Goal: Task Accomplishment & Management: Manage account settings

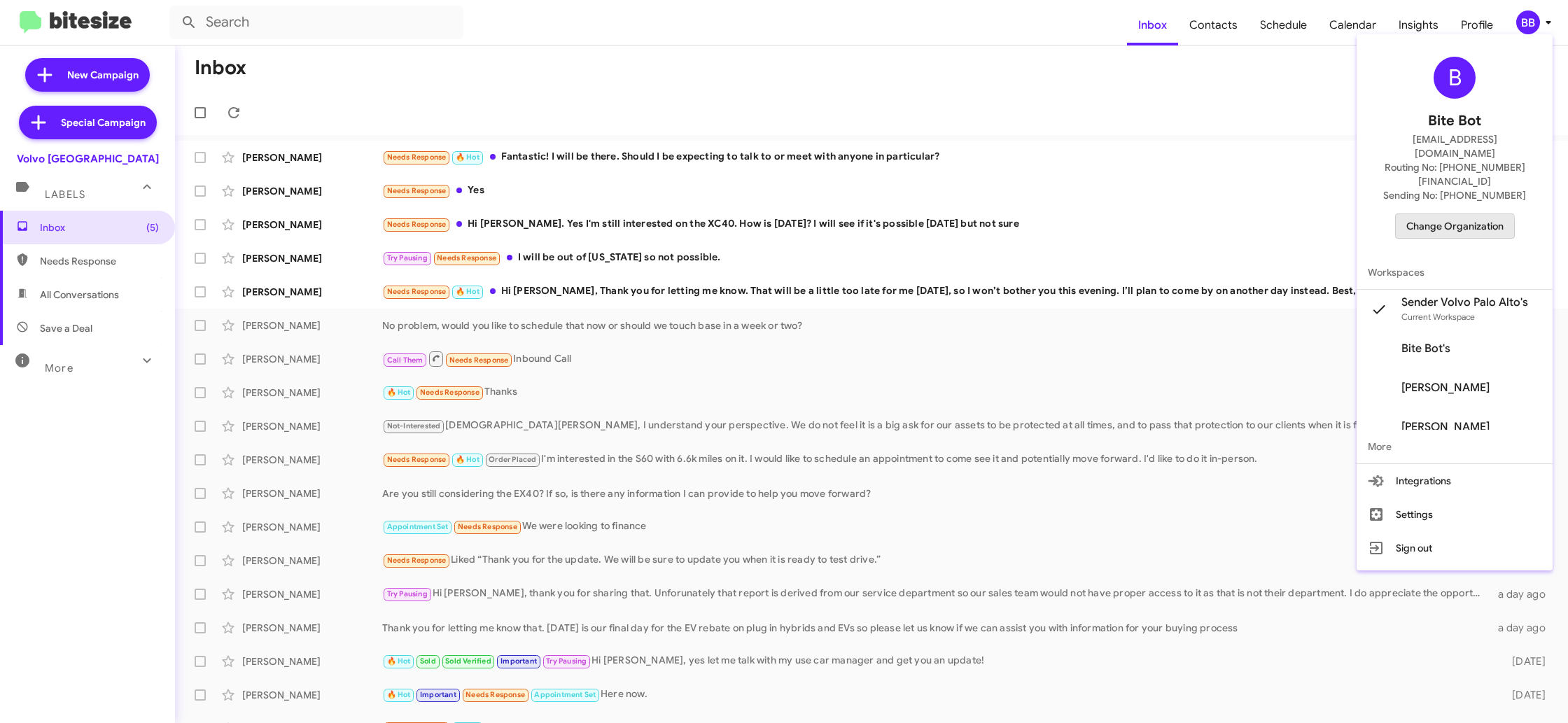
click at [1448, 214] on span "Change Organization" at bounding box center [1454, 226] width 97 height 24
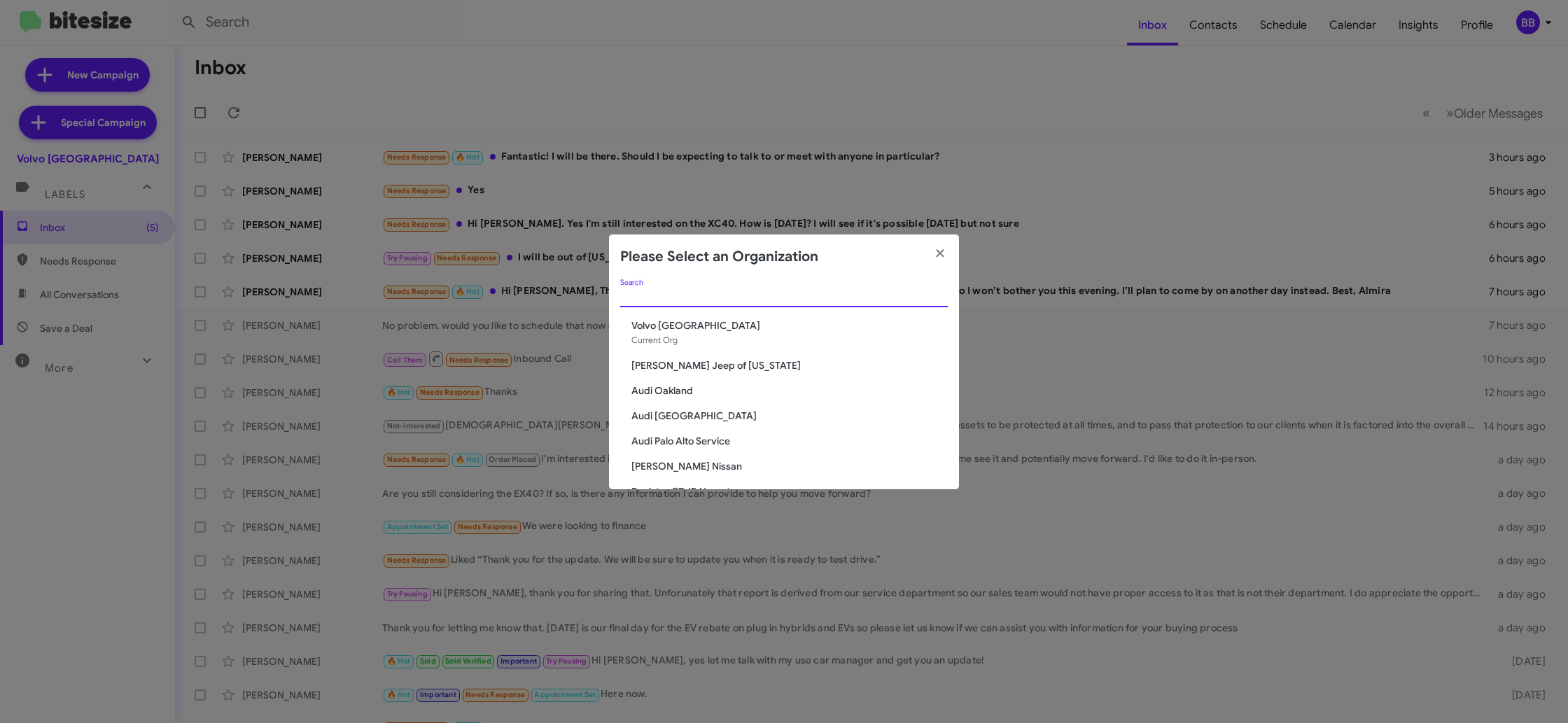
click at [659, 296] on input "Search" at bounding box center [784, 296] width 328 height 11
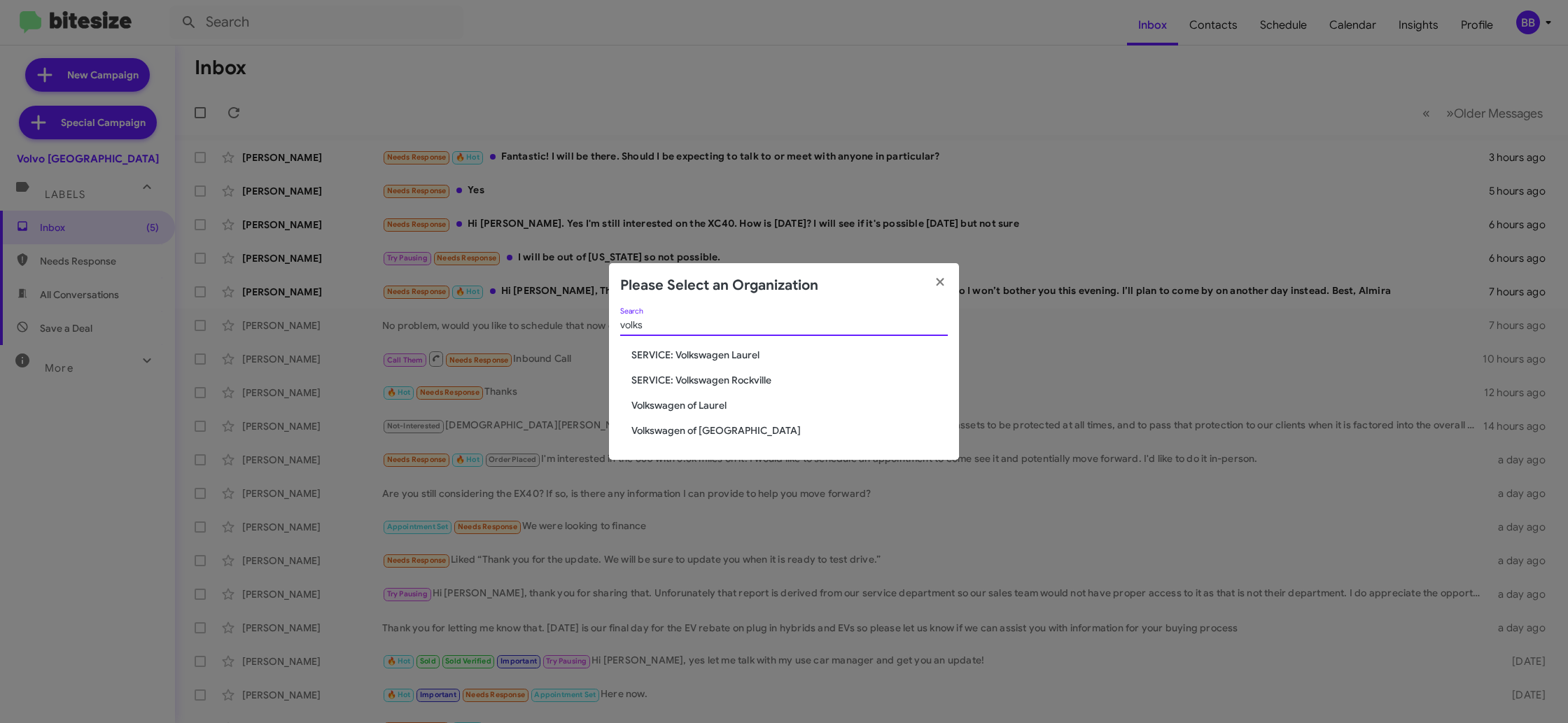
type input "volks"
click at [665, 377] on span "SERVICE: Volkswagen Rockville" at bounding box center [789, 380] width 316 height 14
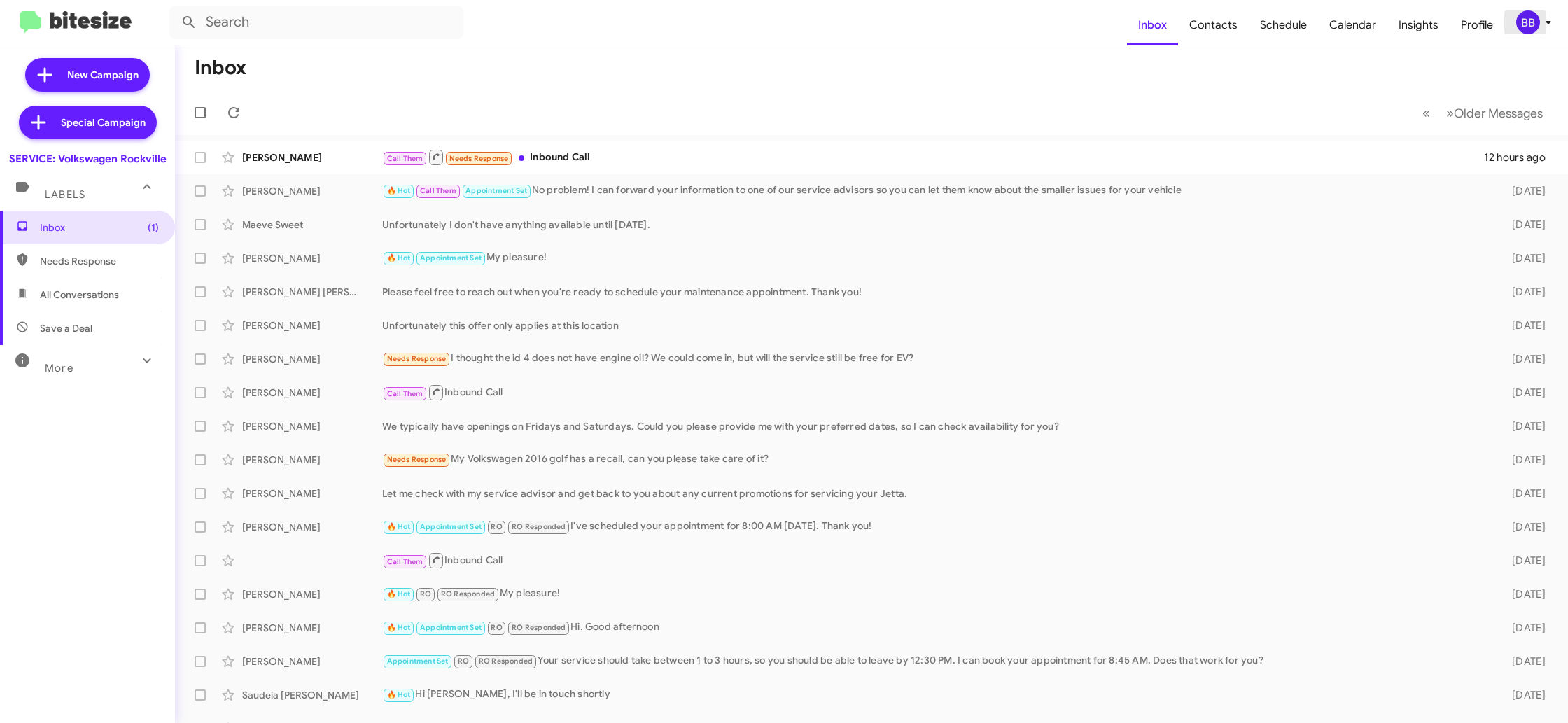
drag, startPoint x: 1522, startPoint y: 22, endPoint x: 1518, endPoint y: 32, distance: 10.8
click at [1522, 23] on div "BB" at bounding box center [1528, 22] width 24 height 24
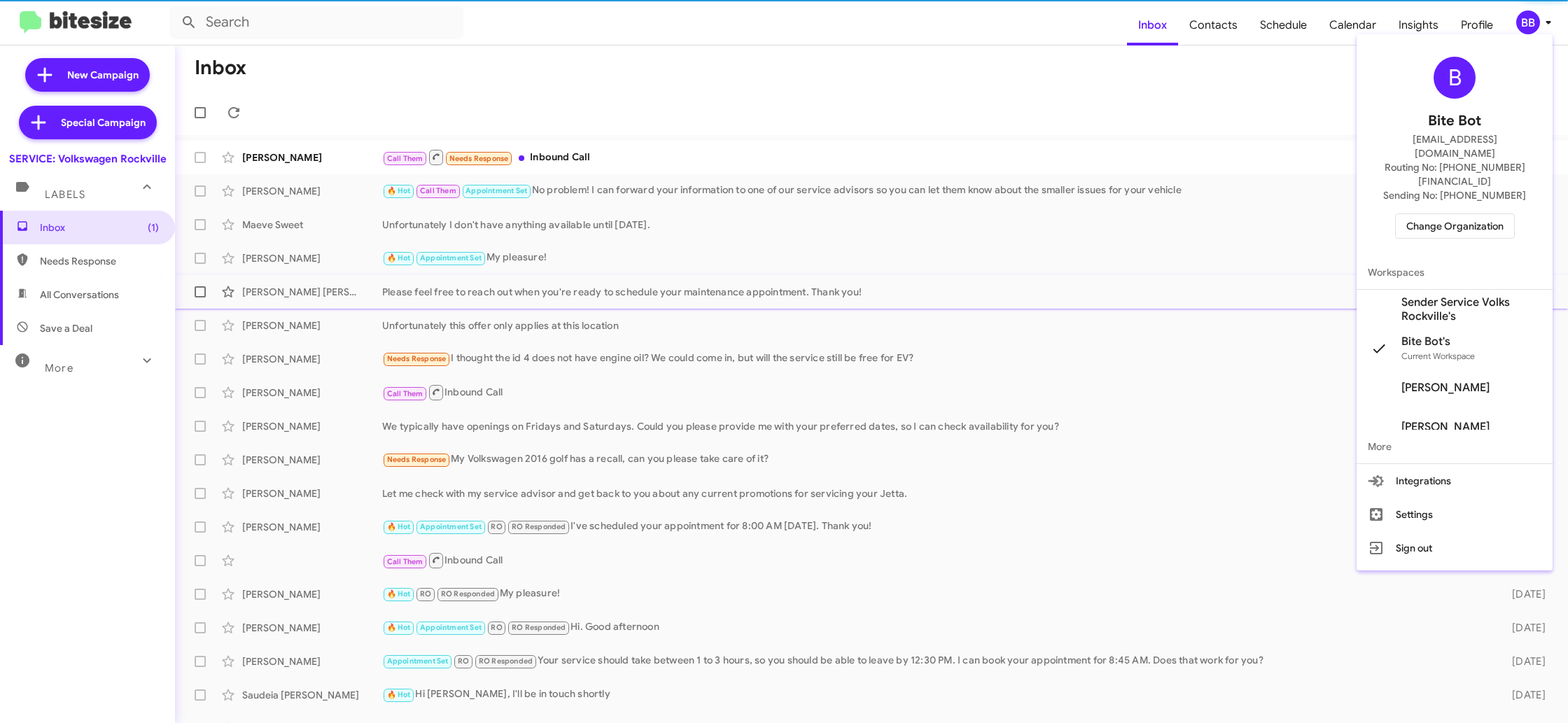
click at [1431, 295] on span "Sender Service Volks Rockville's" at bounding box center [1471, 309] width 140 height 28
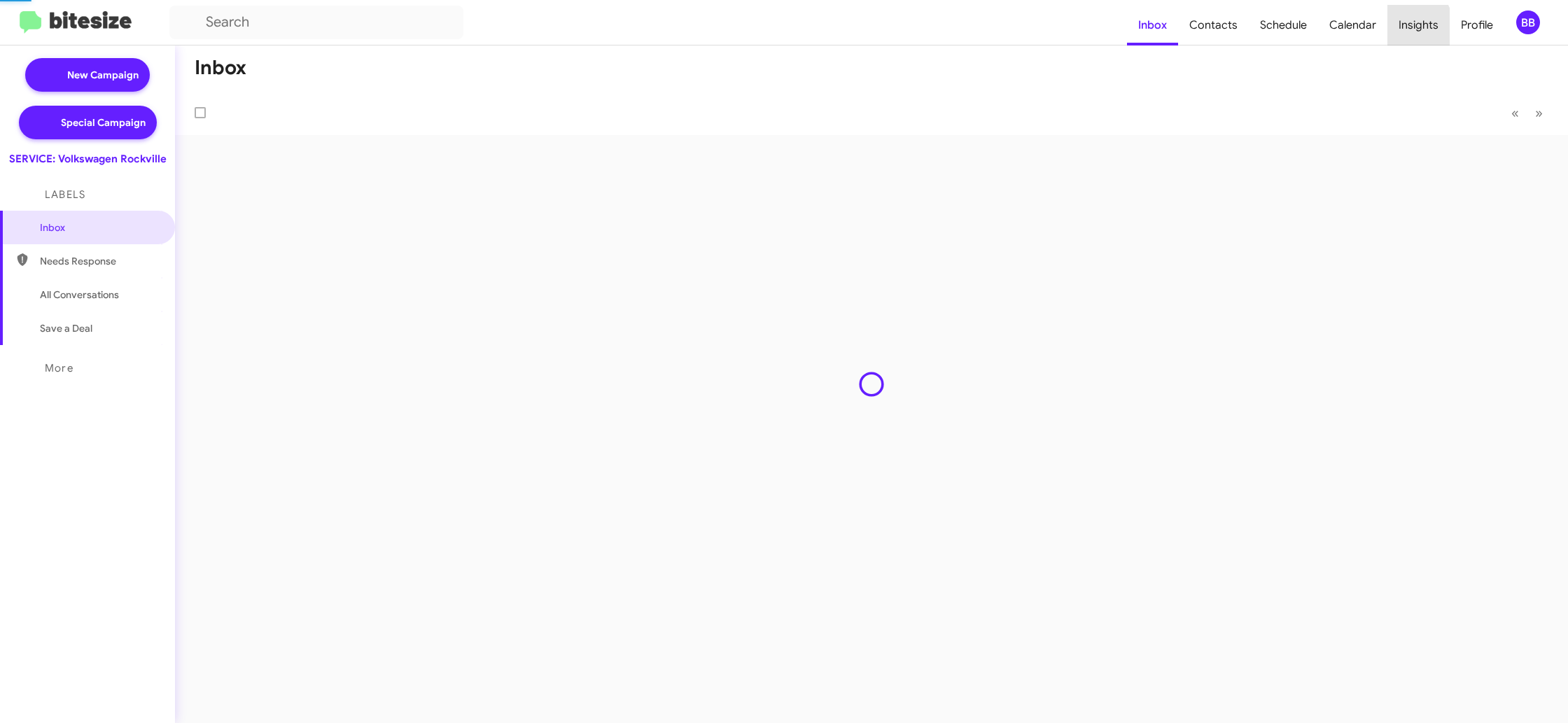
click at [1407, 27] on span "Insights" at bounding box center [1418, 26] width 62 height 41
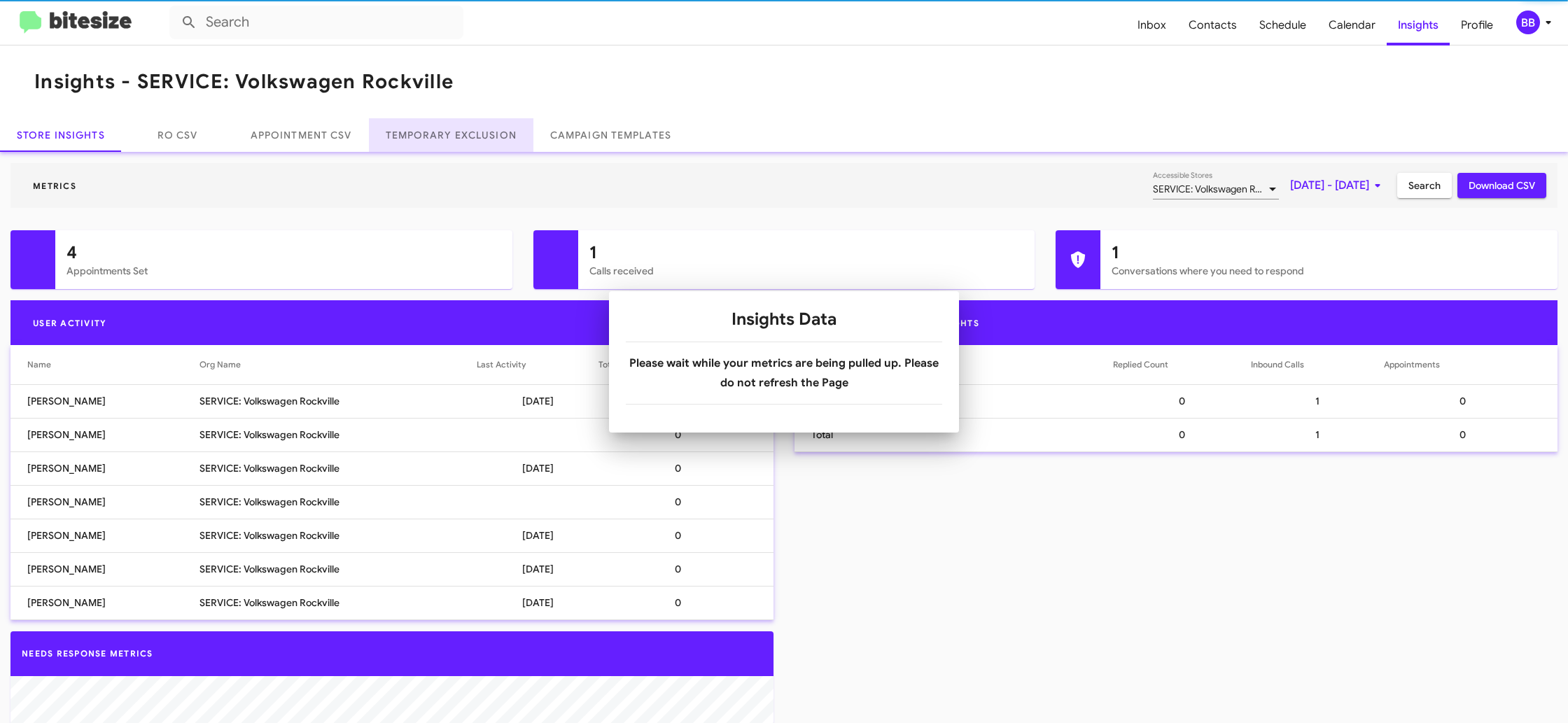
click at [462, 130] on link "Temporary Exclusion" at bounding box center [451, 134] width 165 height 33
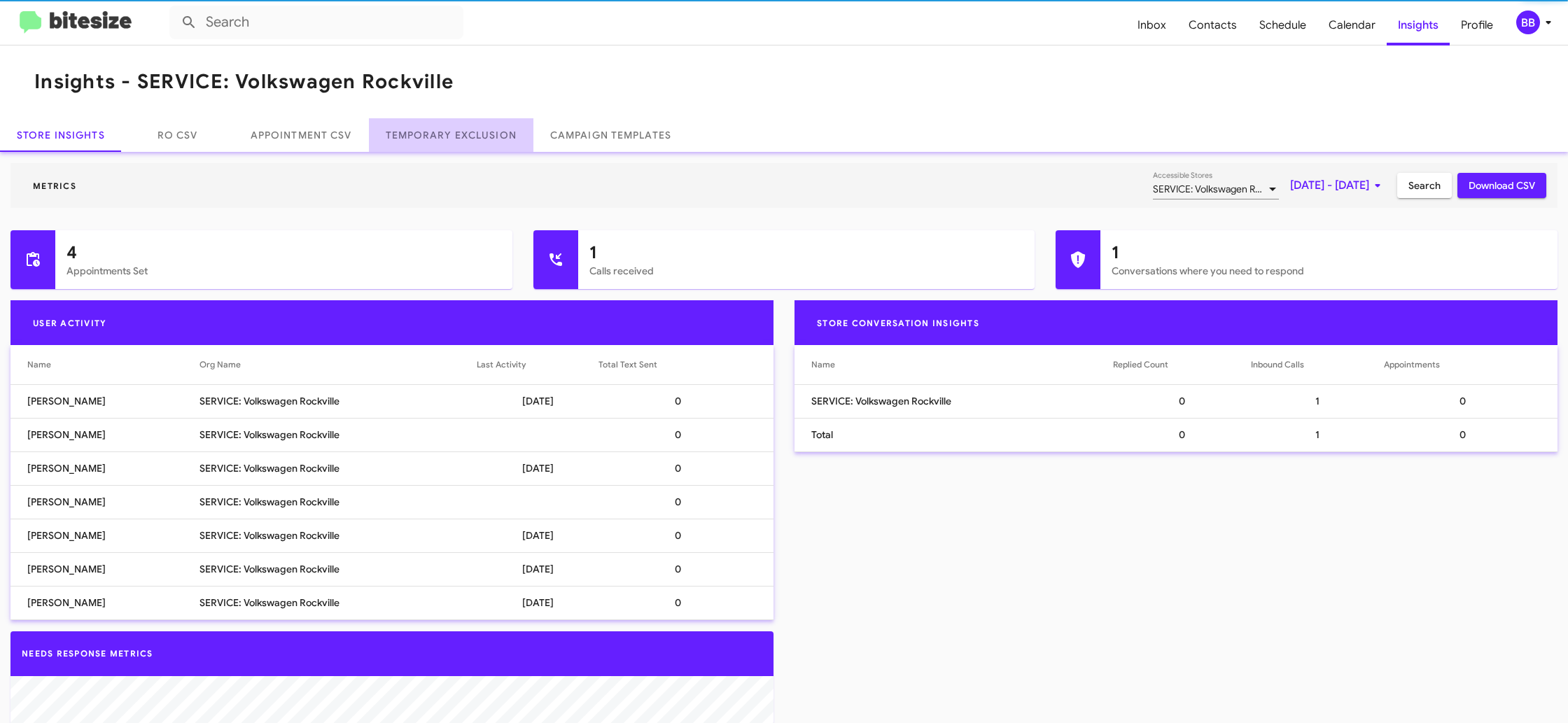
click at [462, 130] on link "Temporary Exclusion" at bounding box center [451, 134] width 165 height 33
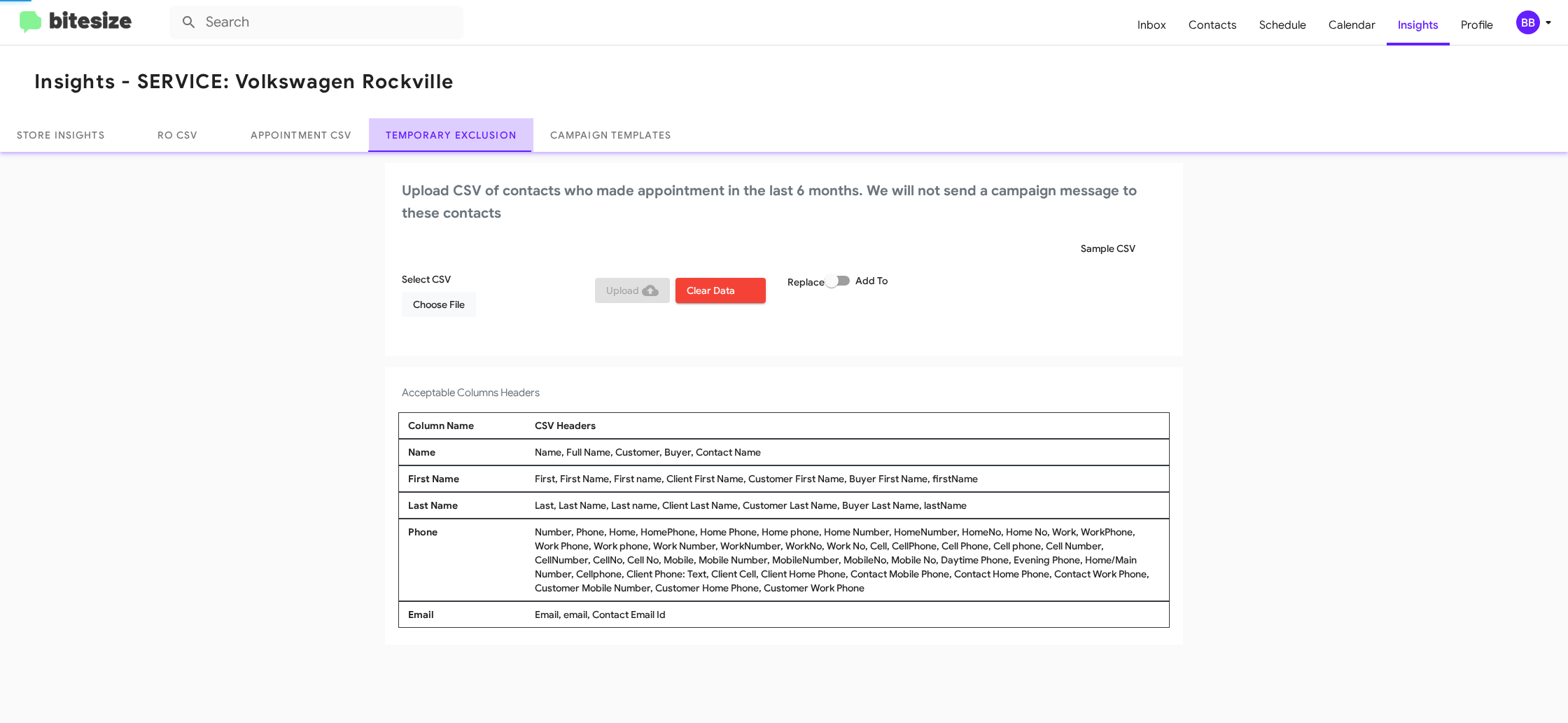
click at [462, 130] on link "Temporary Exclusion" at bounding box center [451, 134] width 165 height 33
click at [835, 281] on span at bounding box center [831, 280] width 14 height 14
click at [832, 285] on input "Add To" at bounding box center [831, 285] width 1 height 1
checkbox input "true"
click at [962, 255] on div "Sample CSV" at bounding box center [783, 248] width 764 height 26
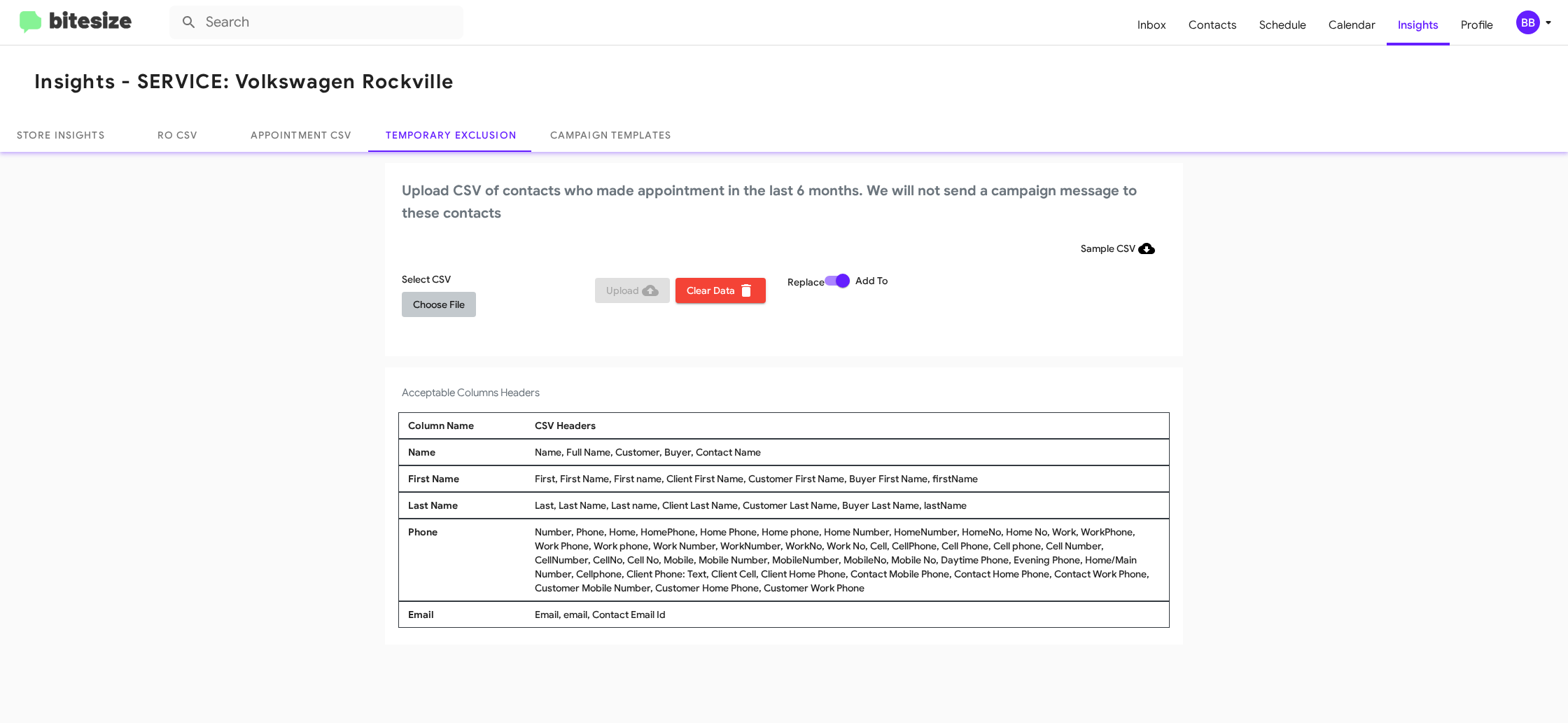
click at [430, 312] on span "Choose File" at bounding box center [439, 305] width 52 height 26
click at [785, 356] on div "Upload CSV of contacts who made appointment in the last 6 months. We will not s…" at bounding box center [784, 260] width 798 height 195
click at [1530, 27] on div "BB" at bounding box center [1528, 22] width 24 height 24
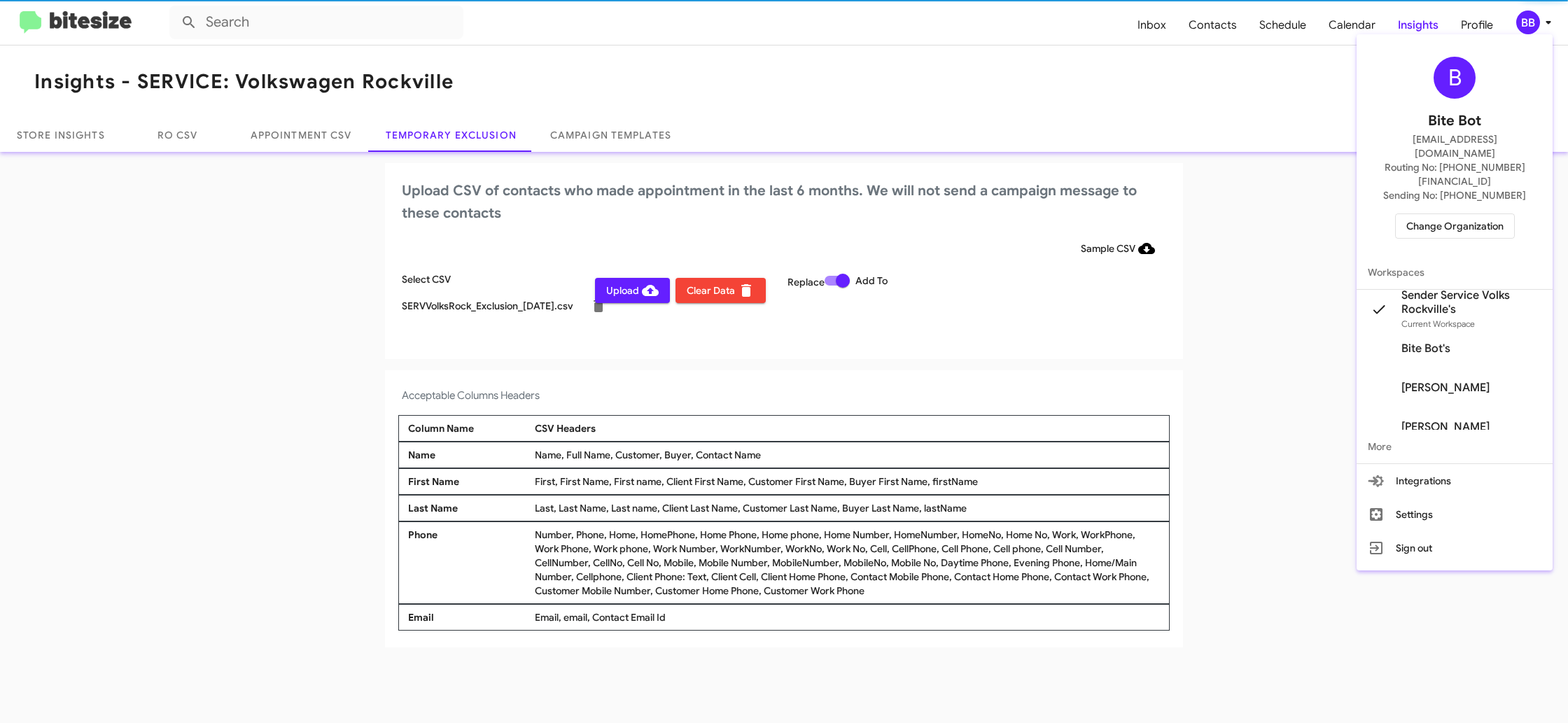
click at [1530, 27] on div at bounding box center [784, 361] width 1568 height 723
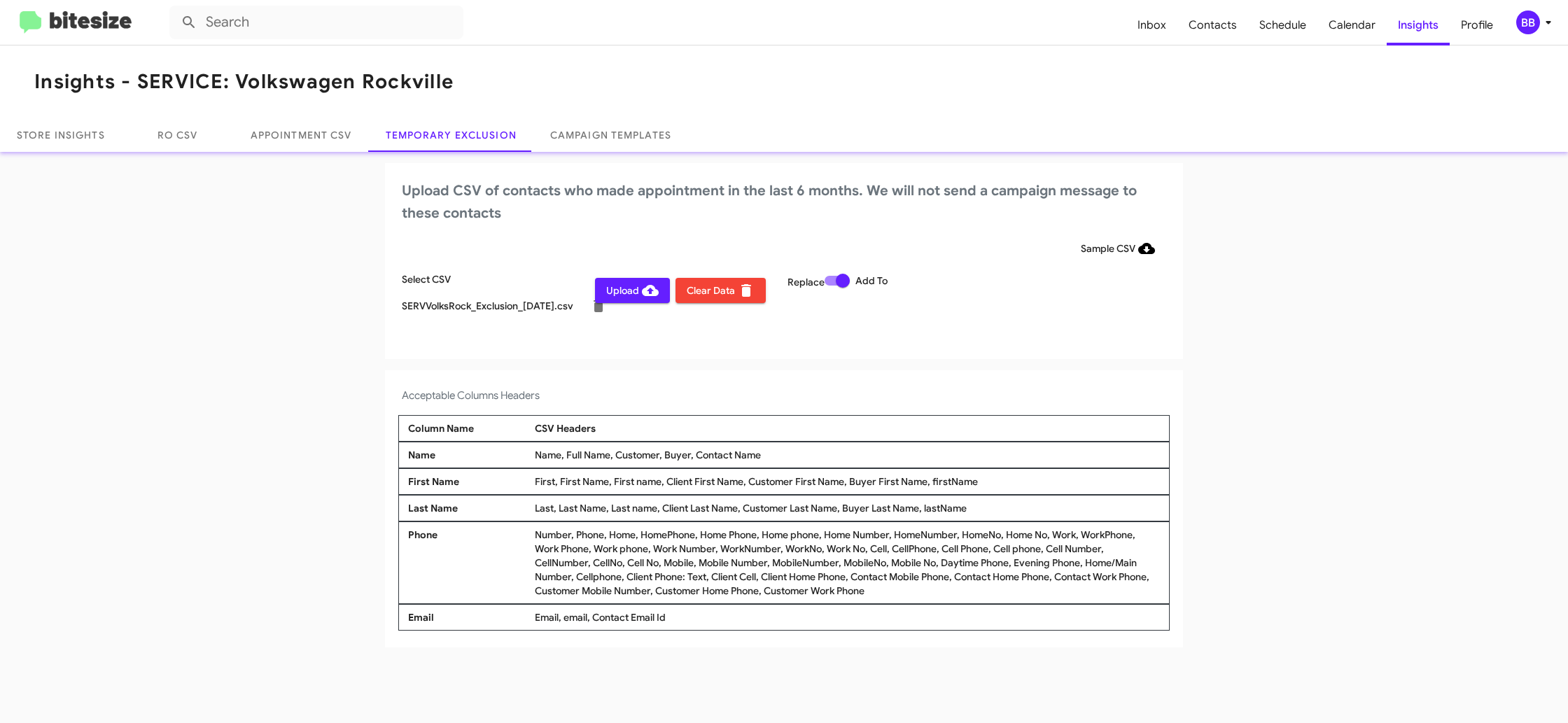
click at [1520, 20] on div "BB" at bounding box center [1528, 22] width 24 height 24
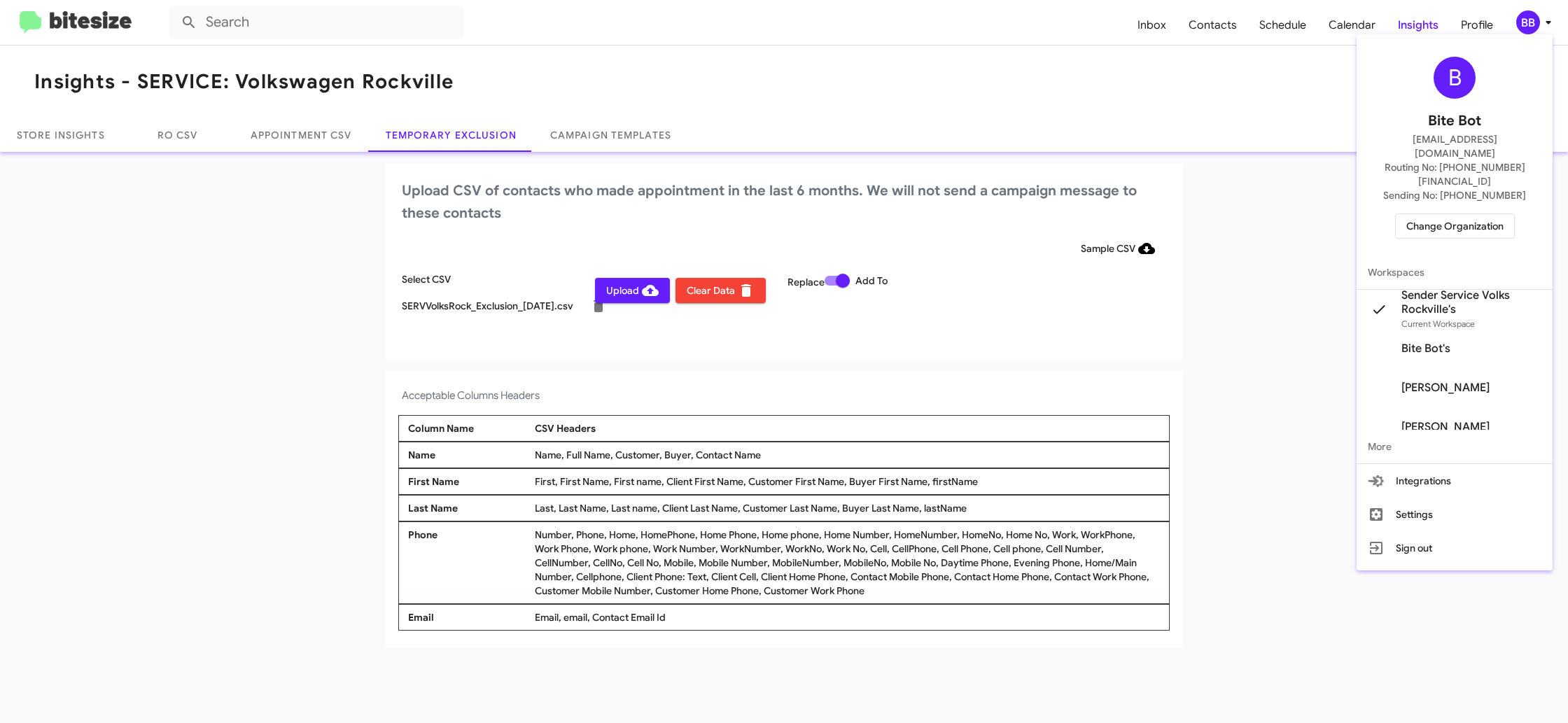
drag, startPoint x: 1520, startPoint y: 20, endPoint x: 1493, endPoint y: 20, distance: 27.0
click at [1520, 20] on div at bounding box center [784, 361] width 1568 height 723
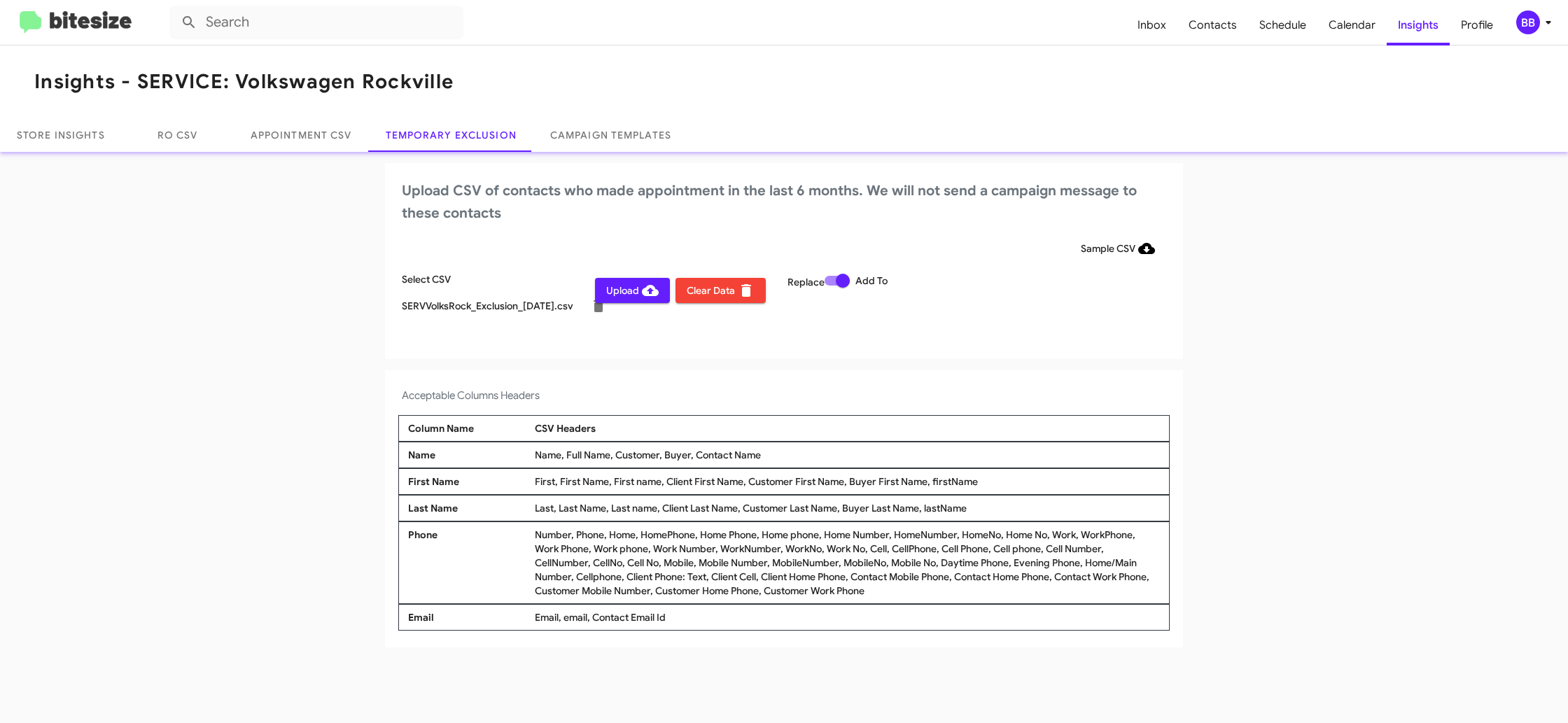
drag, startPoint x: 629, startPoint y: 296, endPoint x: 622, endPoint y: 299, distance: 7.6
click at [626, 295] on span "Upload" at bounding box center [632, 290] width 52 height 26
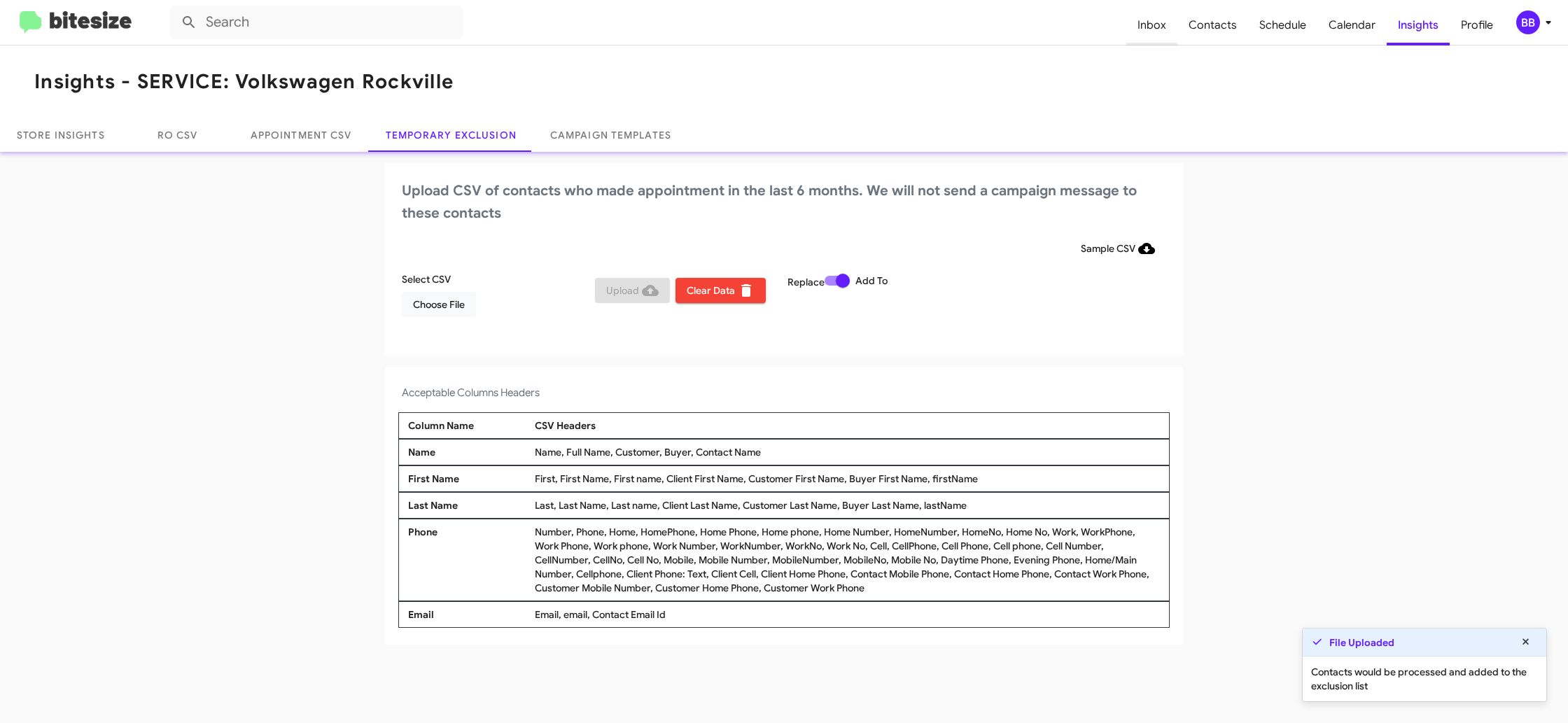
click at [1151, 34] on span "Inbox" at bounding box center [1152, 26] width 51 height 41
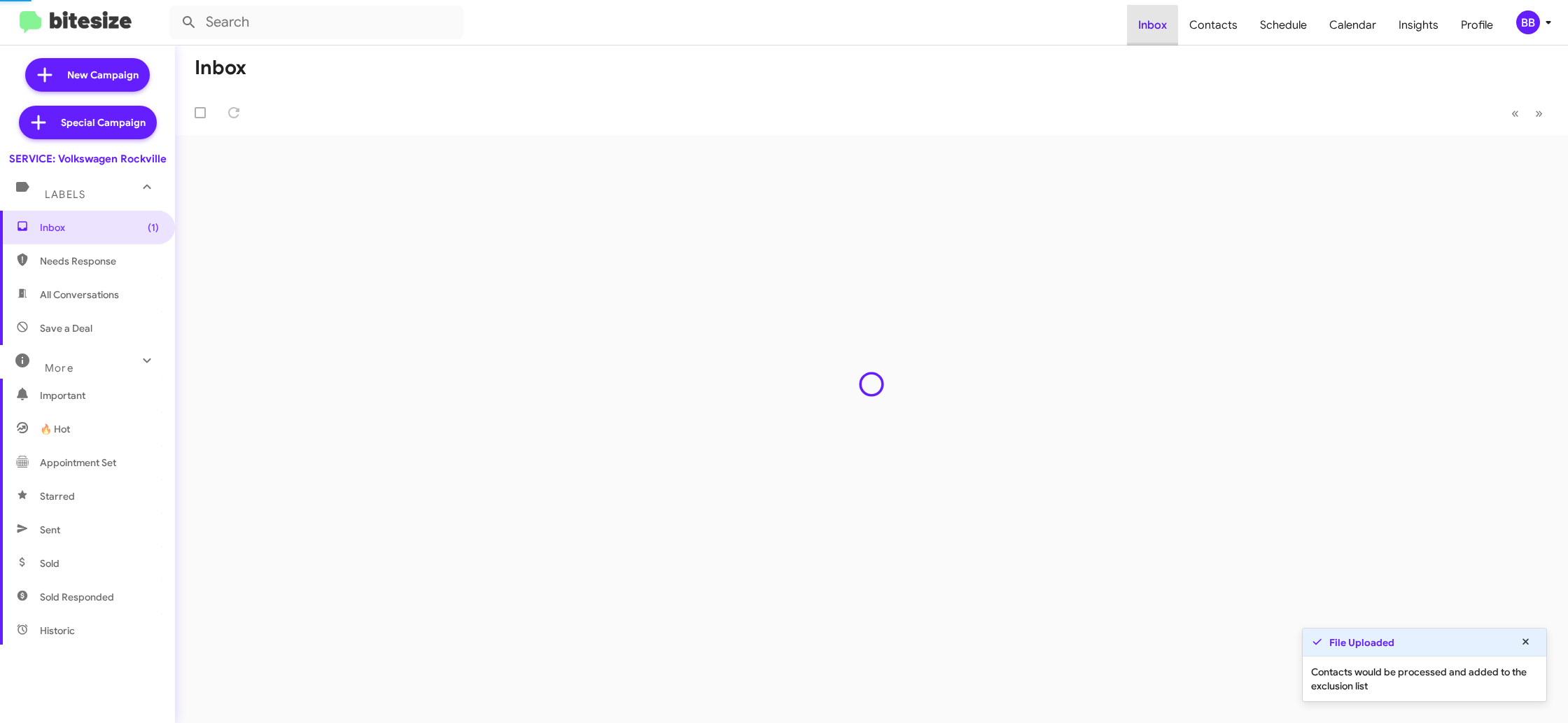
click at [1151, 34] on span "Inbox" at bounding box center [1152, 26] width 51 height 41
click at [1227, 29] on span "Contacts" at bounding box center [1213, 26] width 71 height 41
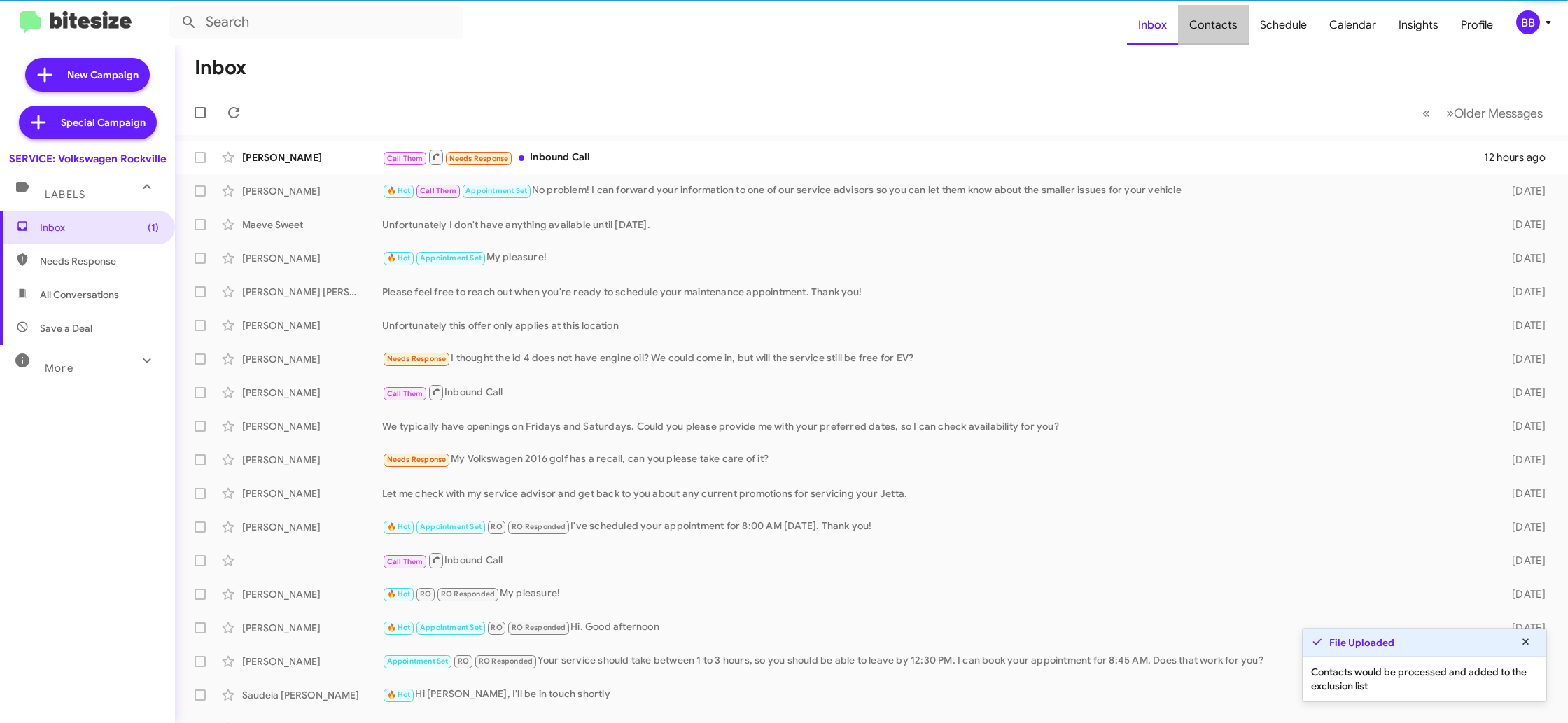
click at [1227, 29] on span "Contacts" at bounding box center [1213, 26] width 71 height 41
drag, startPoint x: 1227, startPoint y: 29, endPoint x: 1131, endPoint y: 4, distance: 99.2
click at [1227, 28] on span "Contacts" at bounding box center [1213, 26] width 71 height 41
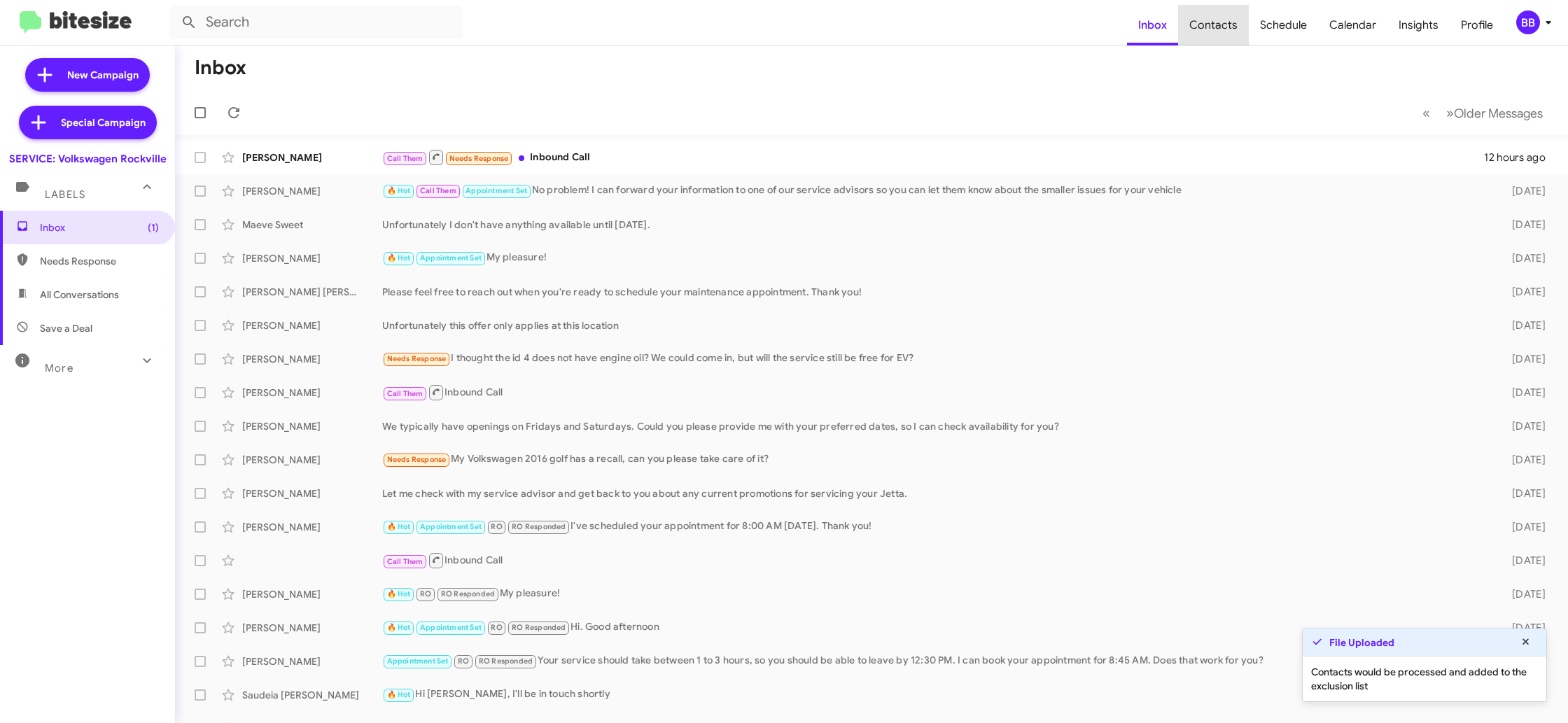
type input "in:groups"
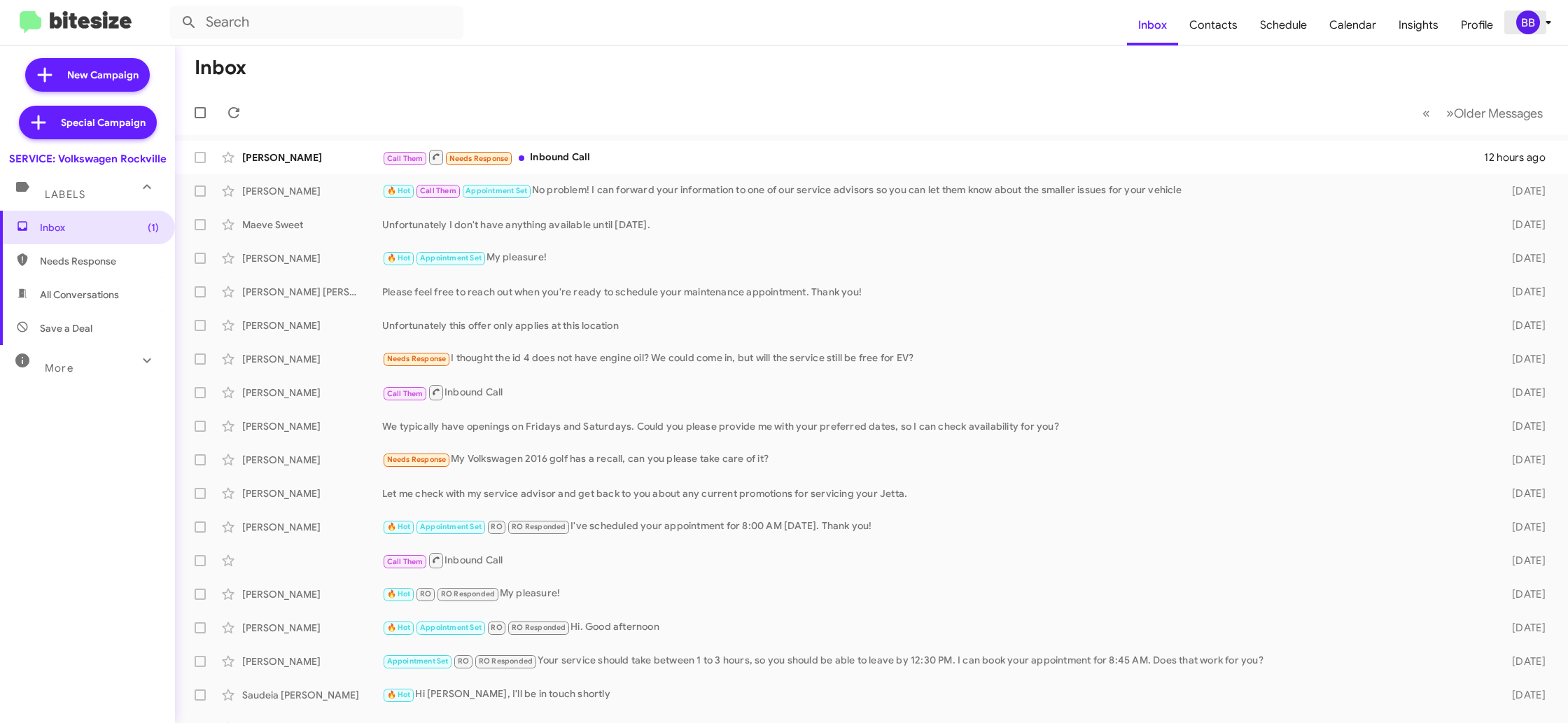
click at [1528, 29] on div "BB" at bounding box center [1528, 22] width 24 height 24
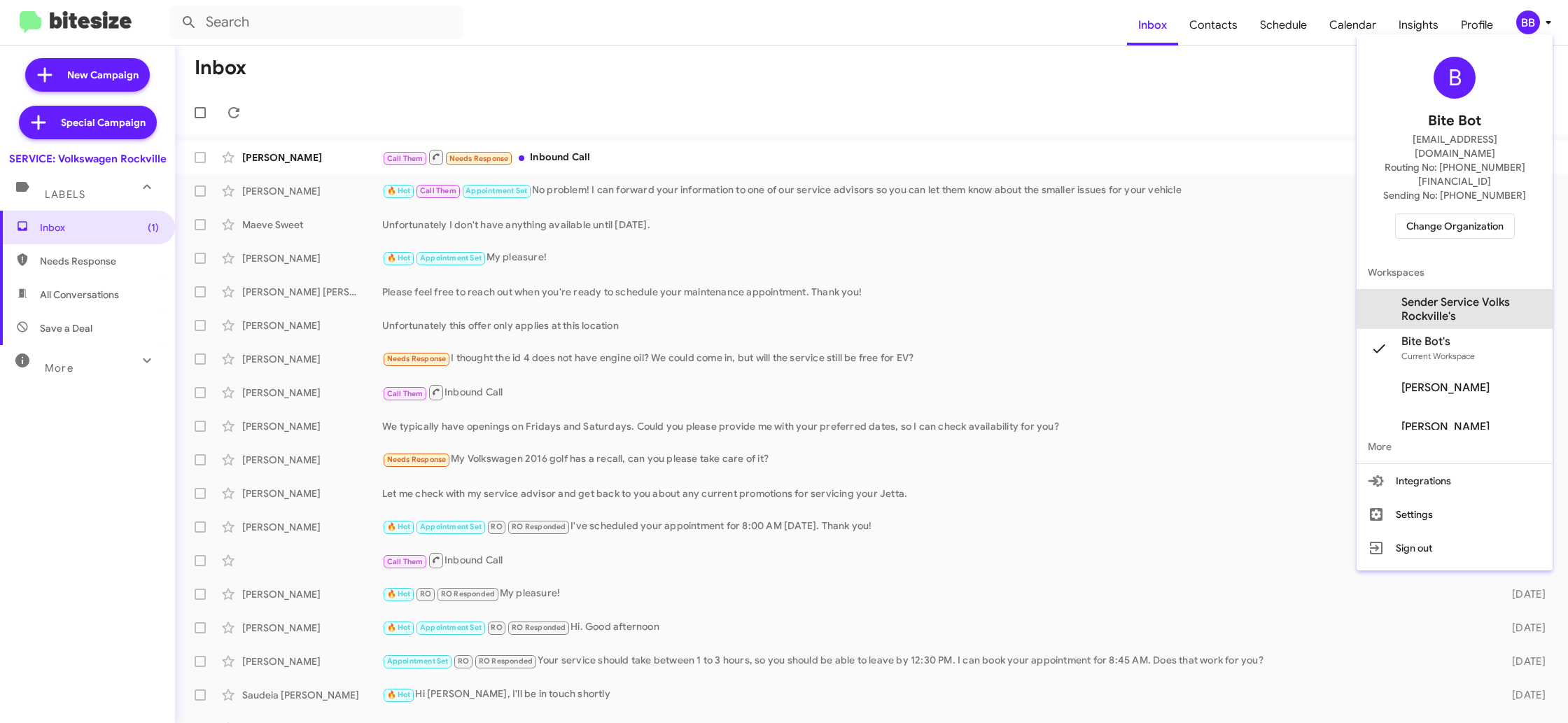
click at [1460, 295] on span "Sender Service Volks Rockville's" at bounding box center [1471, 309] width 140 height 28
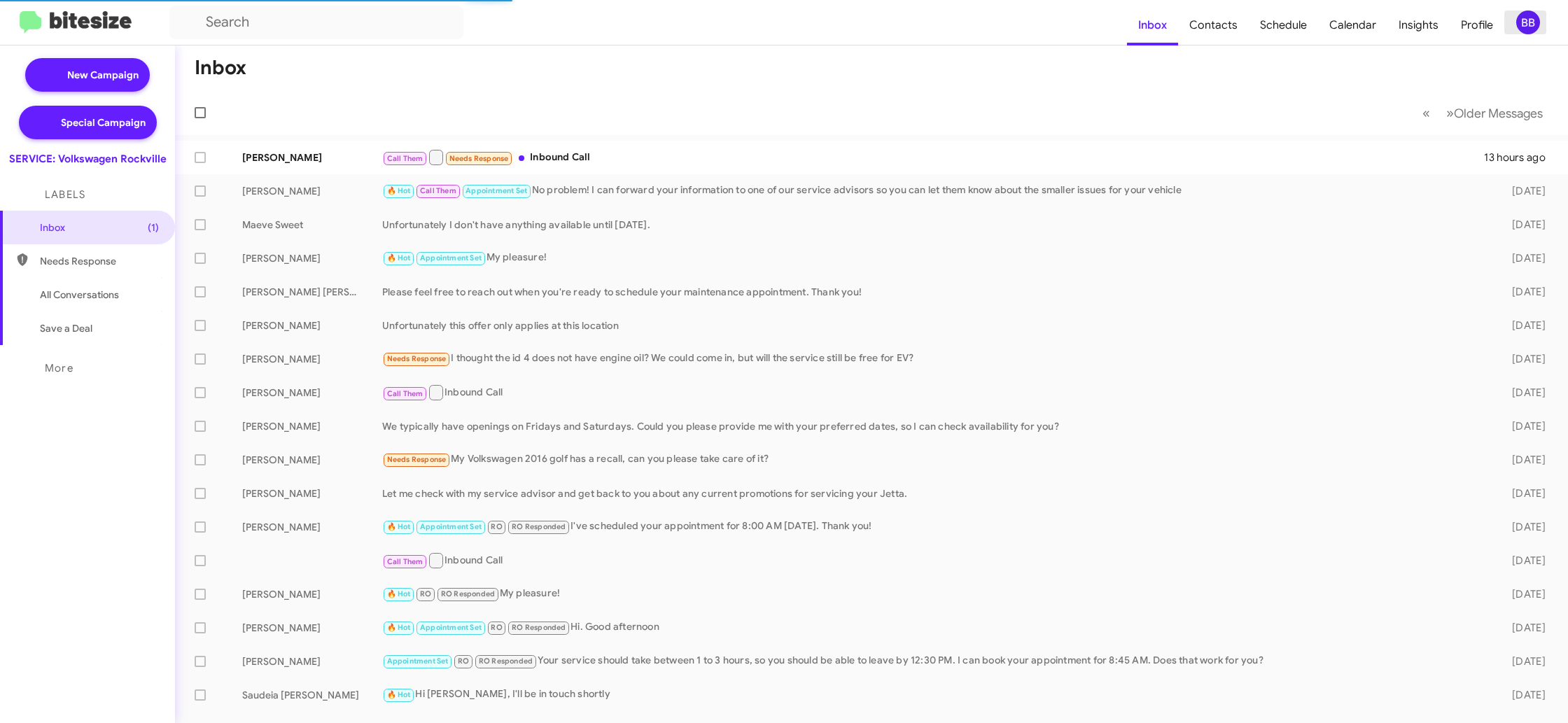
drag, startPoint x: 1510, startPoint y: 17, endPoint x: 1518, endPoint y: 20, distance: 8.5
click at [1518, 20] on button "BB" at bounding box center [1528, 22] width 49 height 24
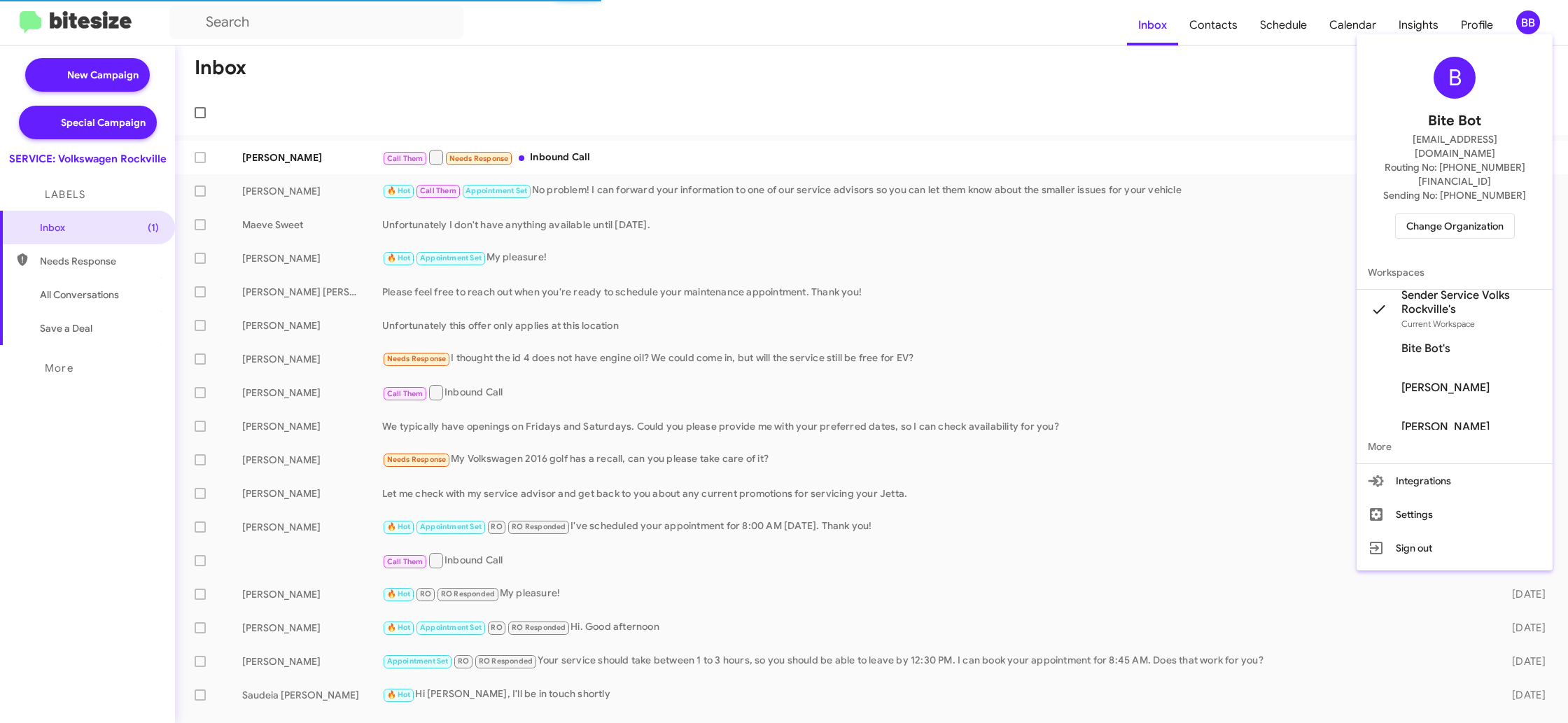
click at [1422, 214] on span "Change Organization" at bounding box center [1454, 226] width 97 height 24
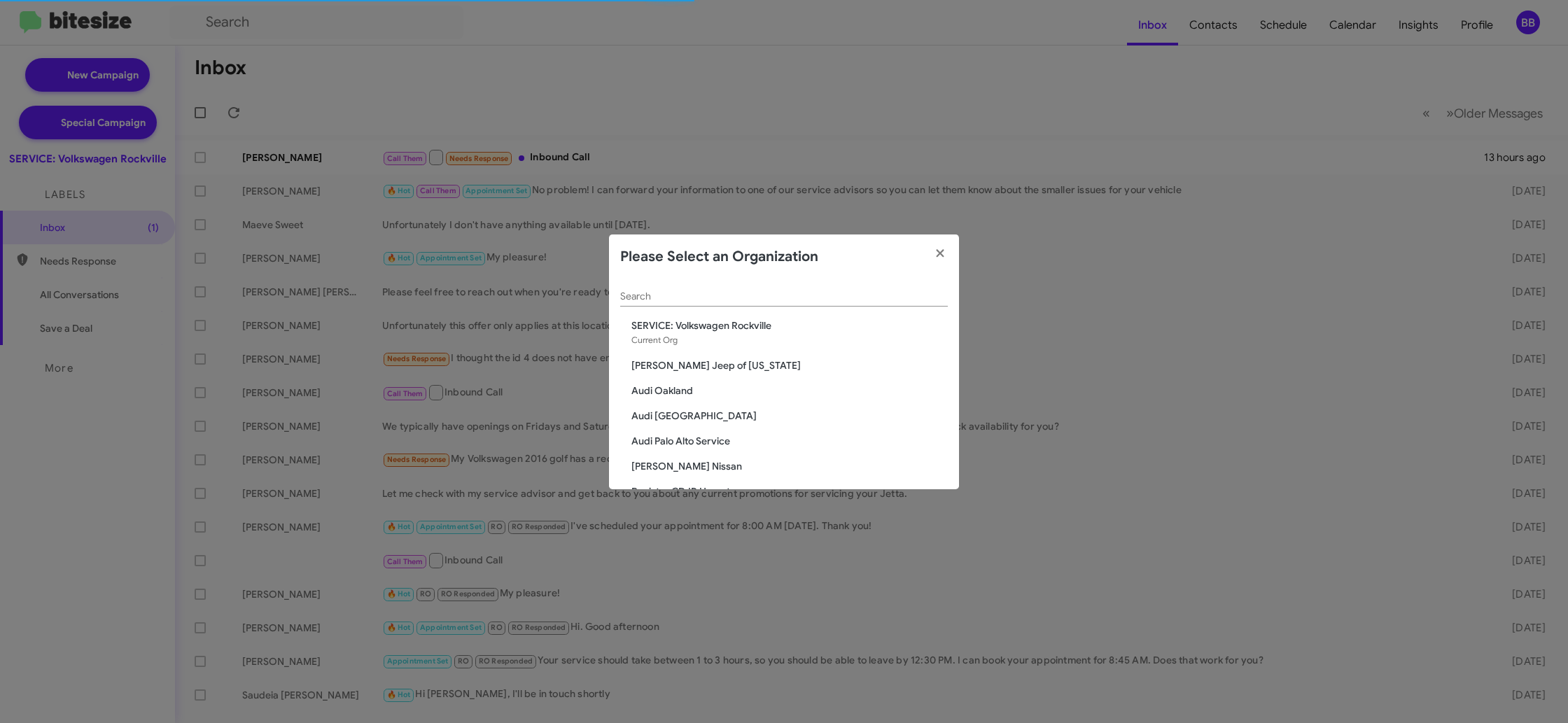
click at [675, 296] on input "Search" at bounding box center [784, 296] width 328 height 11
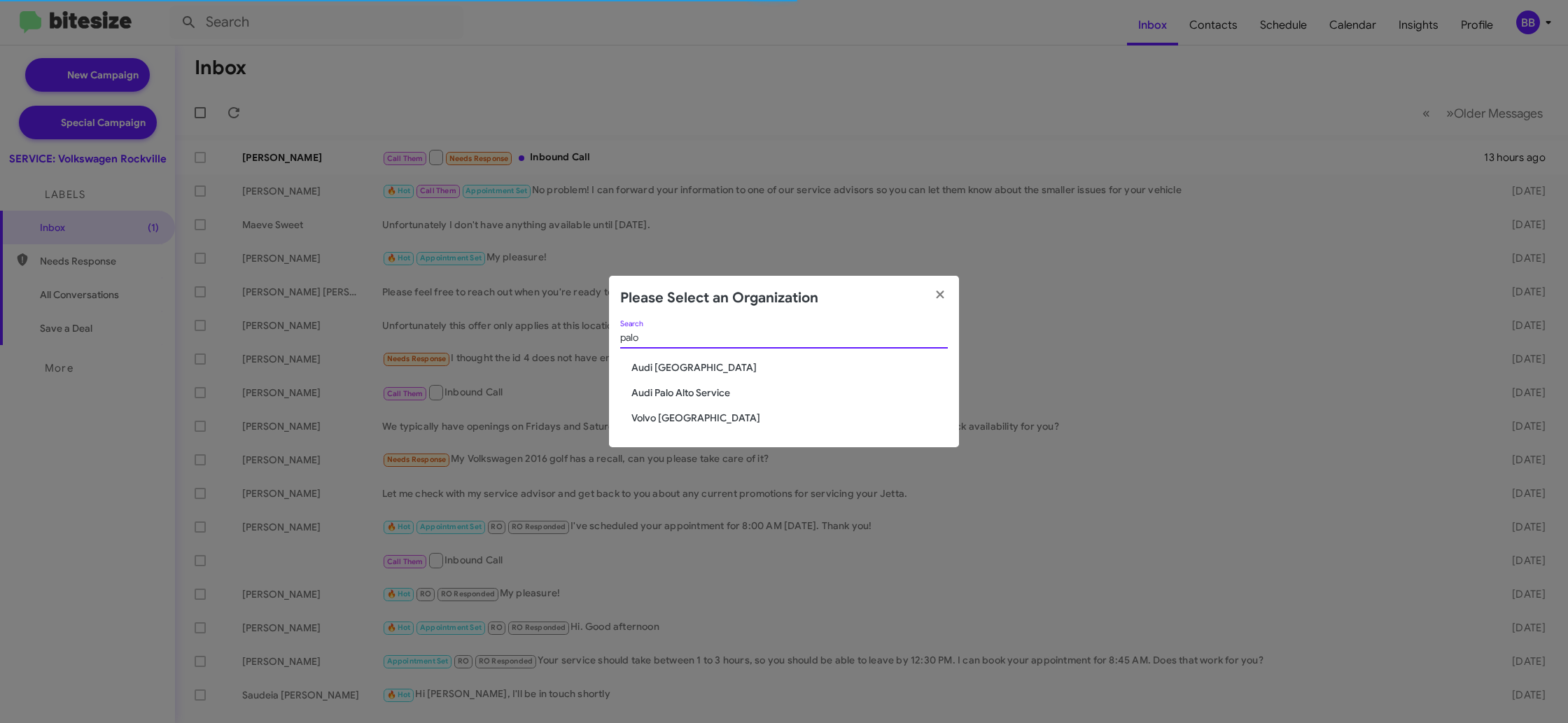
type input "palo"
click at [647, 412] on span "Volvo [GEOGRAPHIC_DATA]" at bounding box center [789, 417] width 316 height 14
click at [647, 411] on span "Volvo [GEOGRAPHIC_DATA]" at bounding box center [789, 417] width 316 height 14
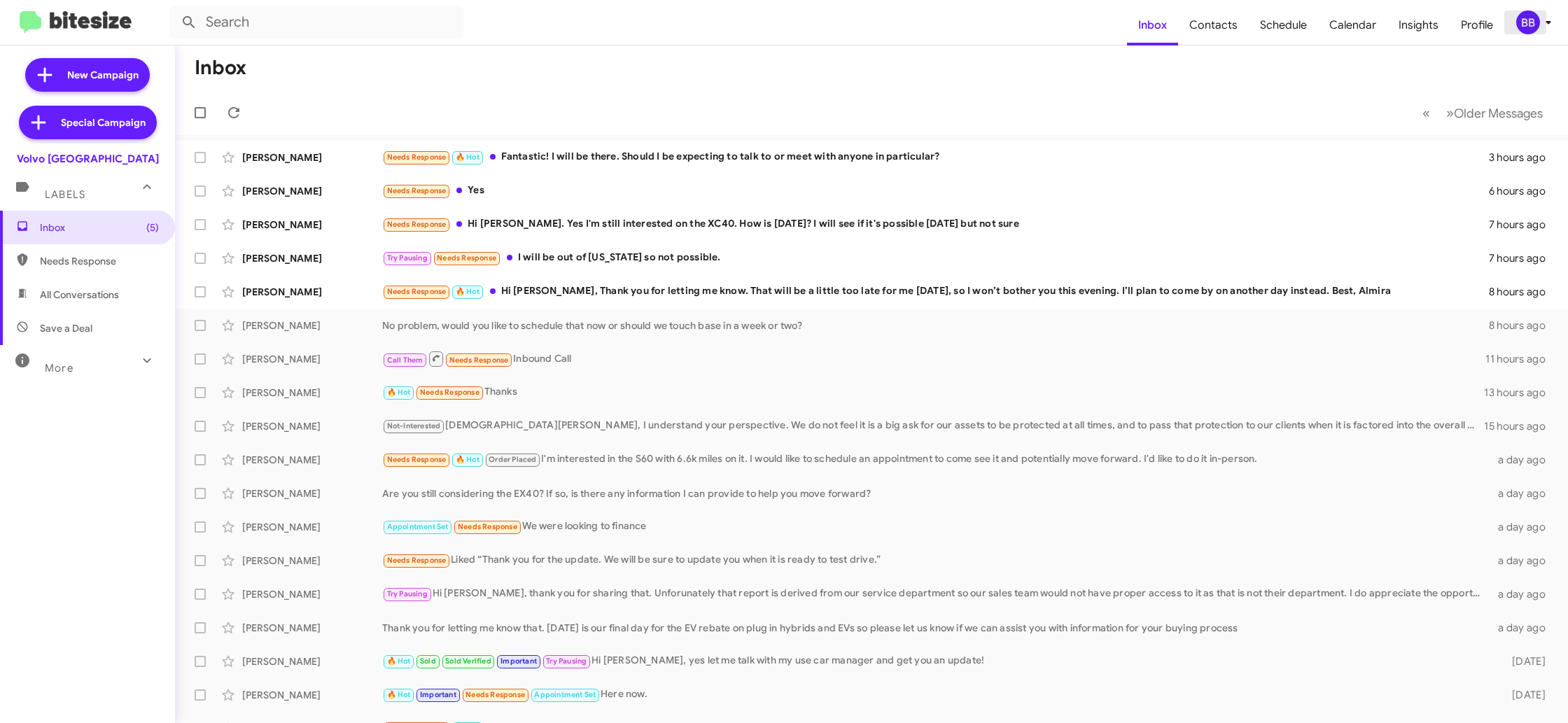
click at [1531, 23] on div "BB" at bounding box center [1528, 22] width 24 height 24
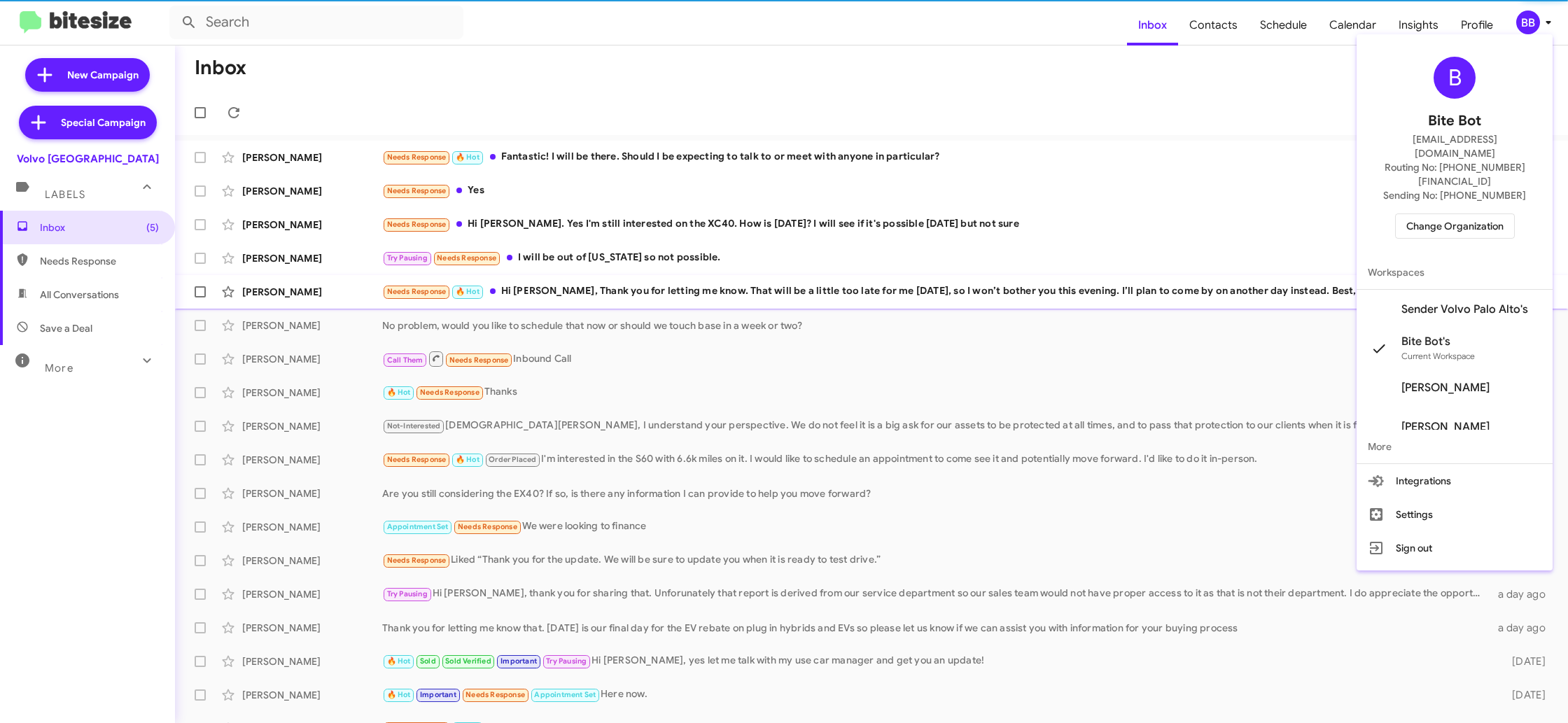
click at [1453, 302] on span "Sender Volvo Palo Alto's" at bounding box center [1465, 309] width 126 height 14
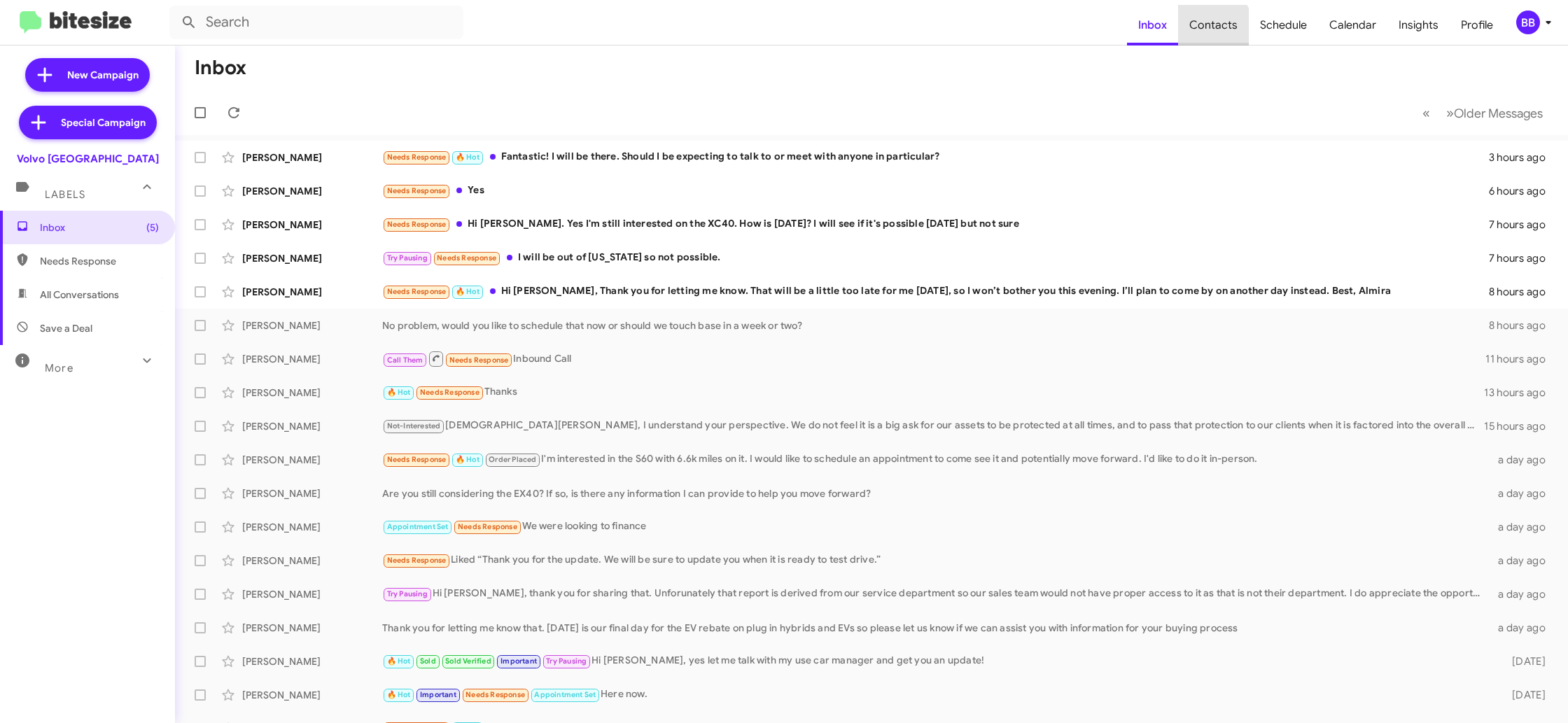
click at [1207, 37] on span "Contacts" at bounding box center [1213, 26] width 71 height 41
click at [1207, 34] on span "Contacts" at bounding box center [1213, 26] width 71 height 41
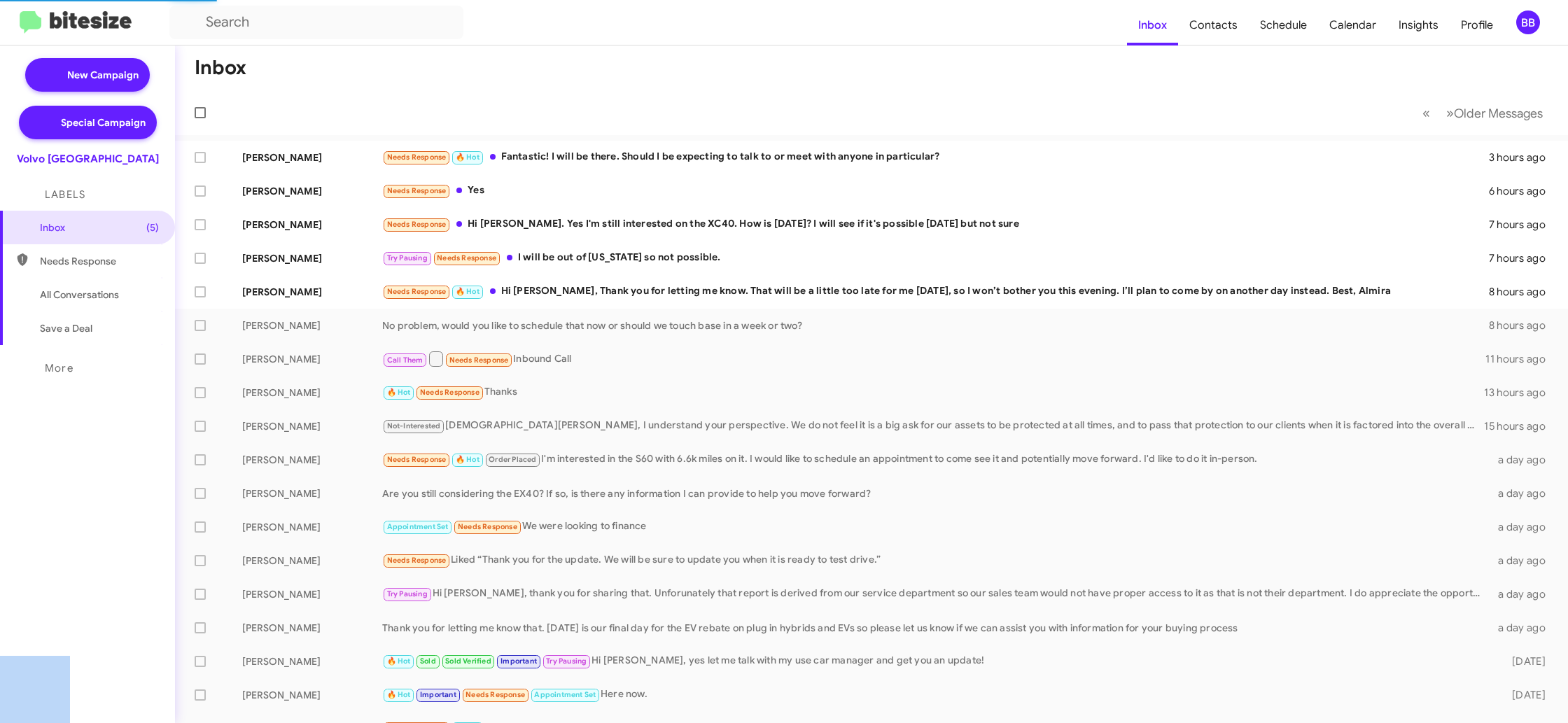
click at [1512, 10] on button "BB" at bounding box center [1528, 22] width 49 height 24
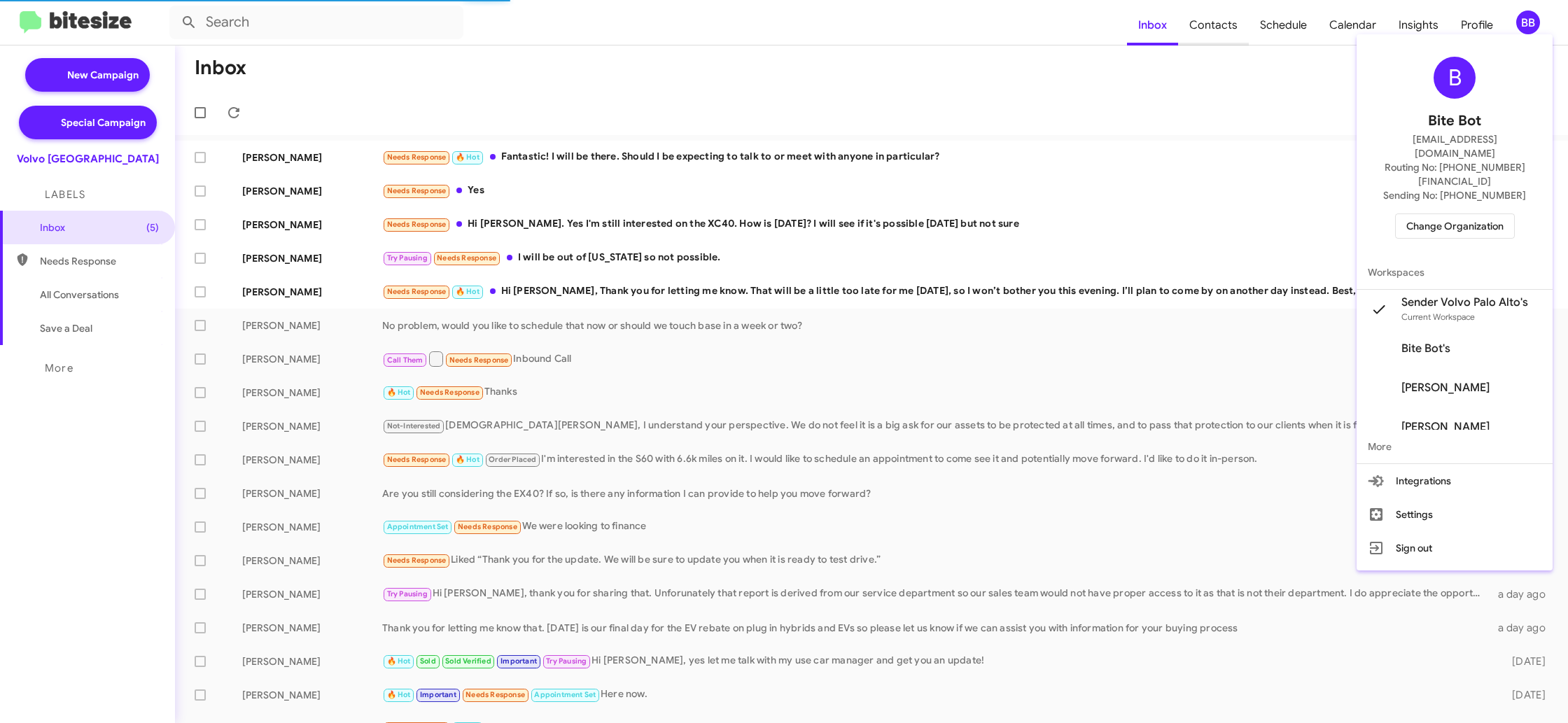
click at [1208, 38] on div at bounding box center [784, 361] width 1568 height 723
click at [1213, 32] on span "Contacts" at bounding box center [1213, 26] width 71 height 41
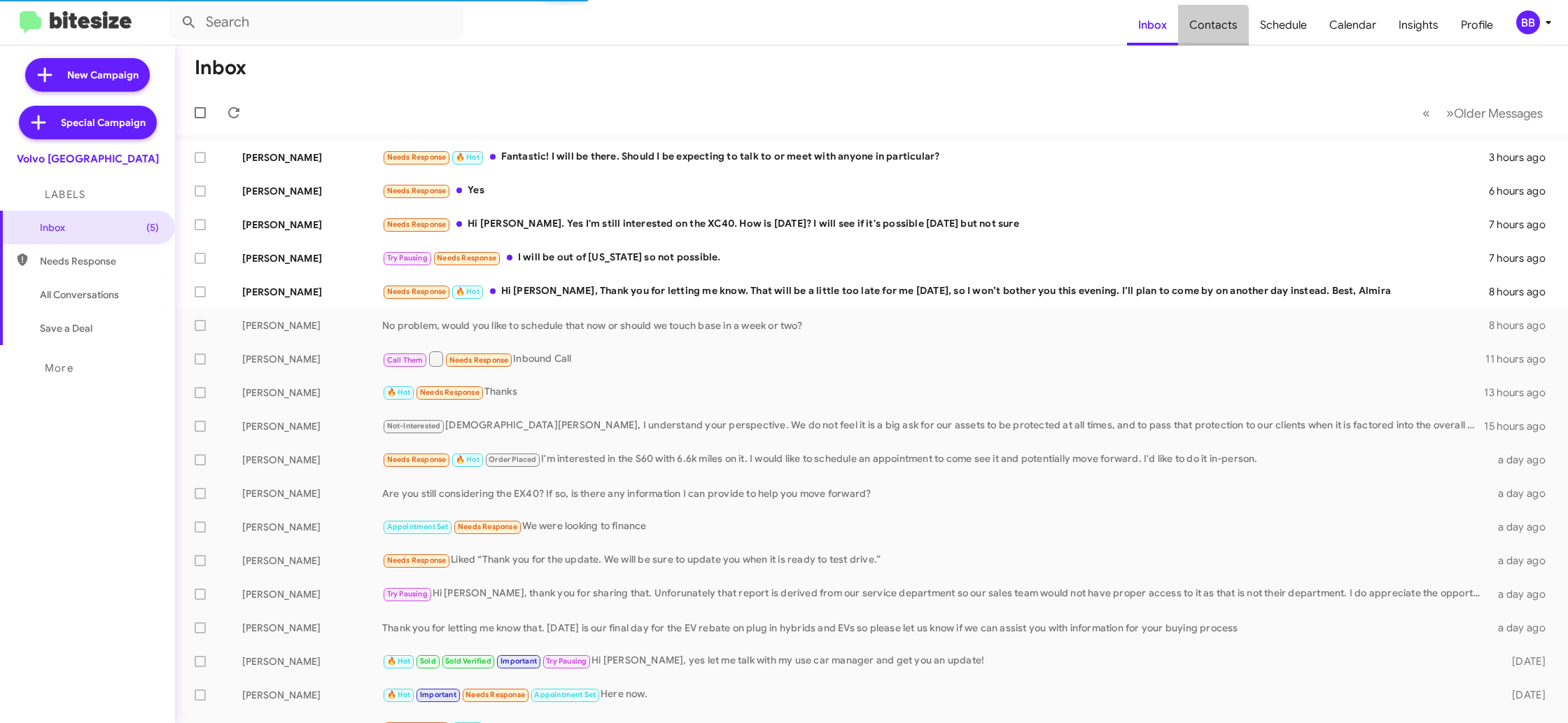
click at [1213, 32] on span "Contacts" at bounding box center [1213, 26] width 71 height 41
type input "in:groups"
